Goal: Unclear: Browse casually

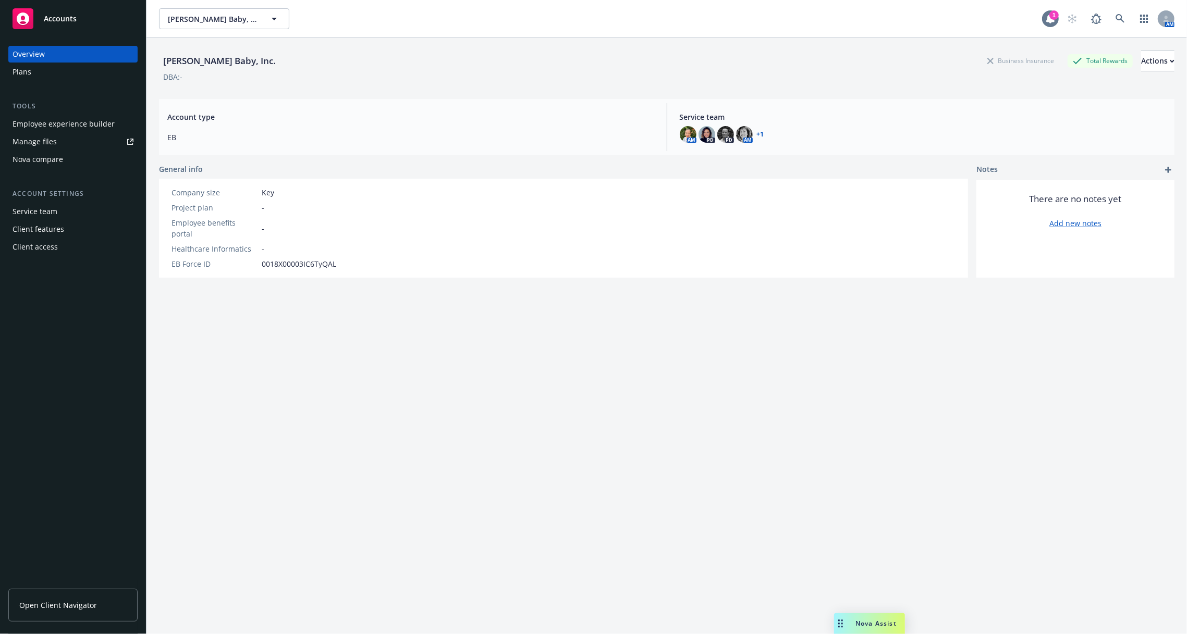
click at [1055, 24] on div at bounding box center [1050, 18] width 17 height 17
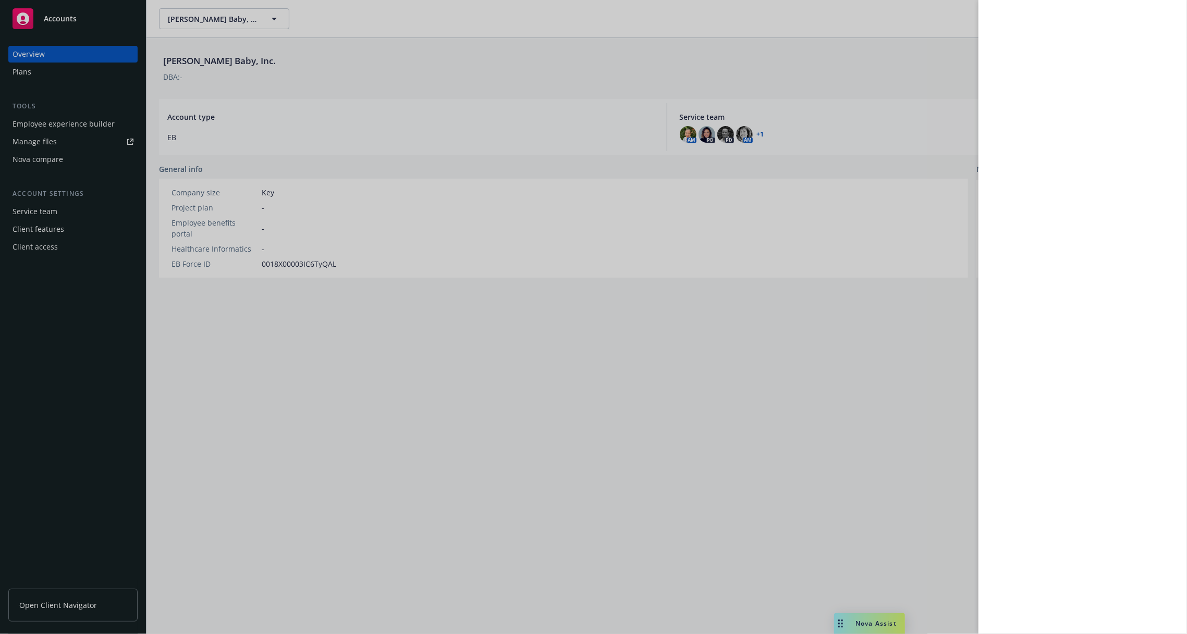
click at [828, 317] on div at bounding box center [593, 317] width 1187 height 634
